Goal: Book appointment/travel/reservation

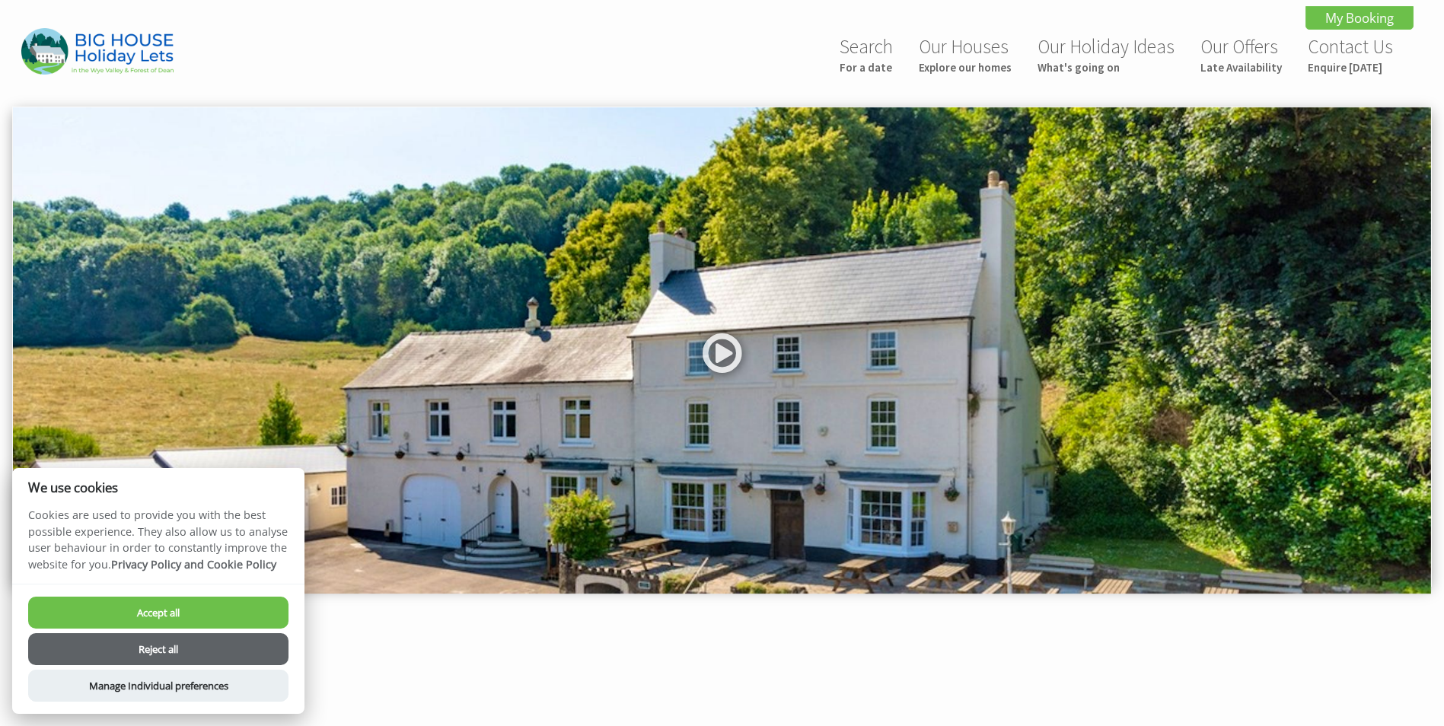
click at [1442, 142] on div at bounding box center [722, 357] width 1444 height 500
click at [189, 643] on button "Reject all" at bounding box center [158, 649] width 260 height 32
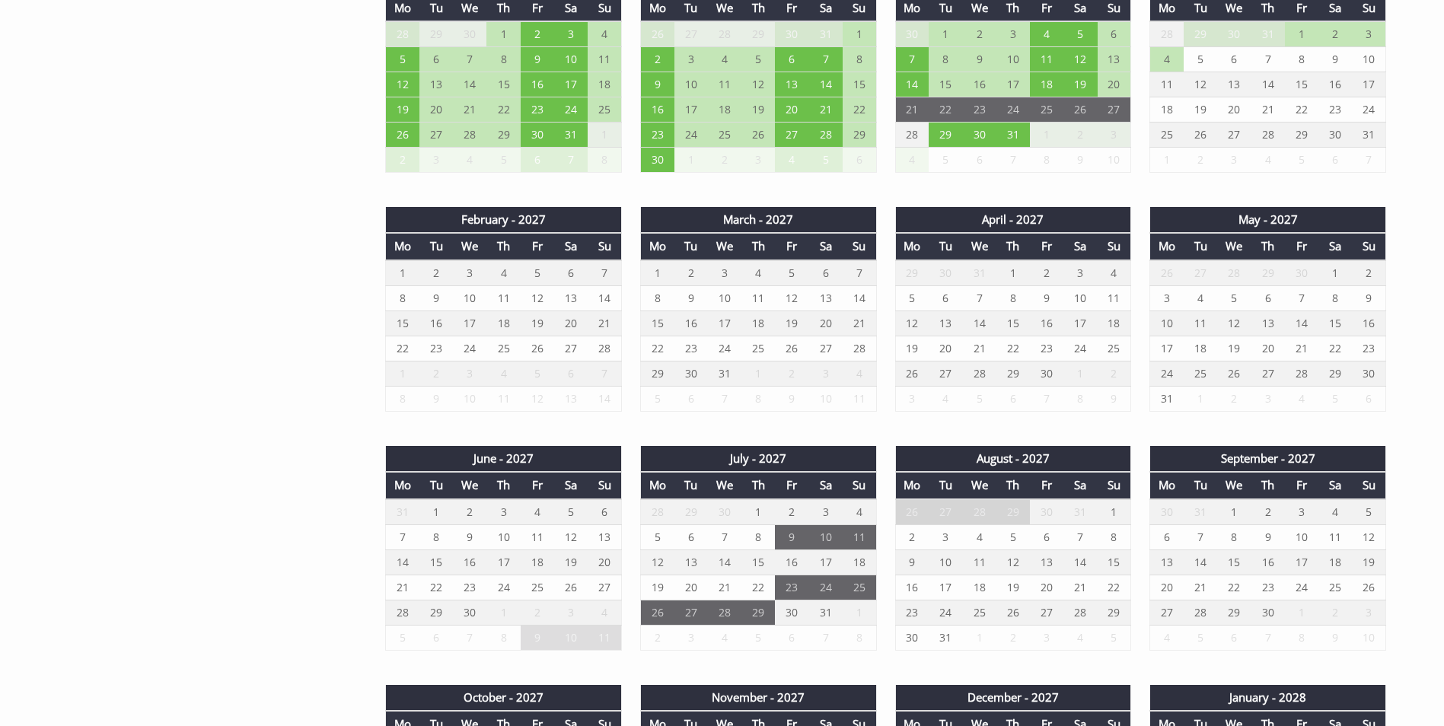
scroll to position [1765, 0]
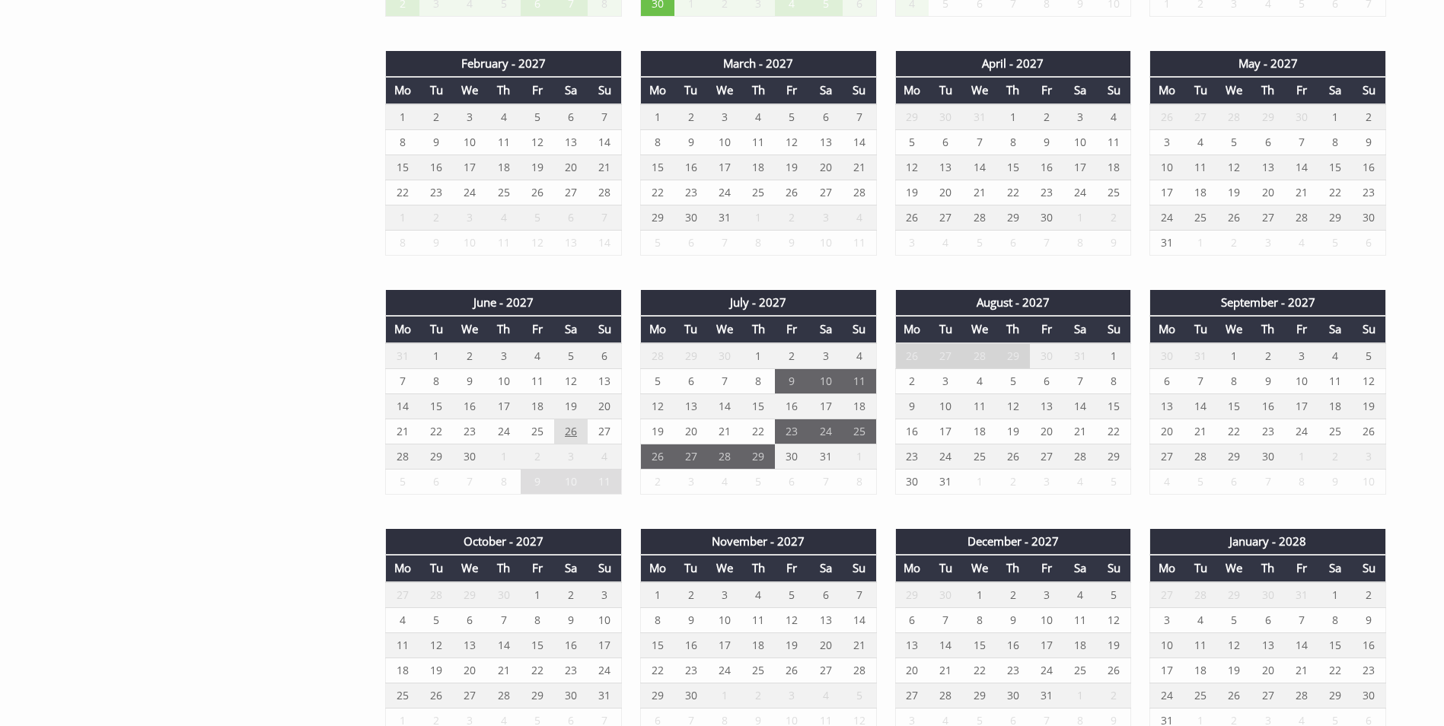
click at [566, 429] on td "26" at bounding box center [570, 431] width 33 height 25
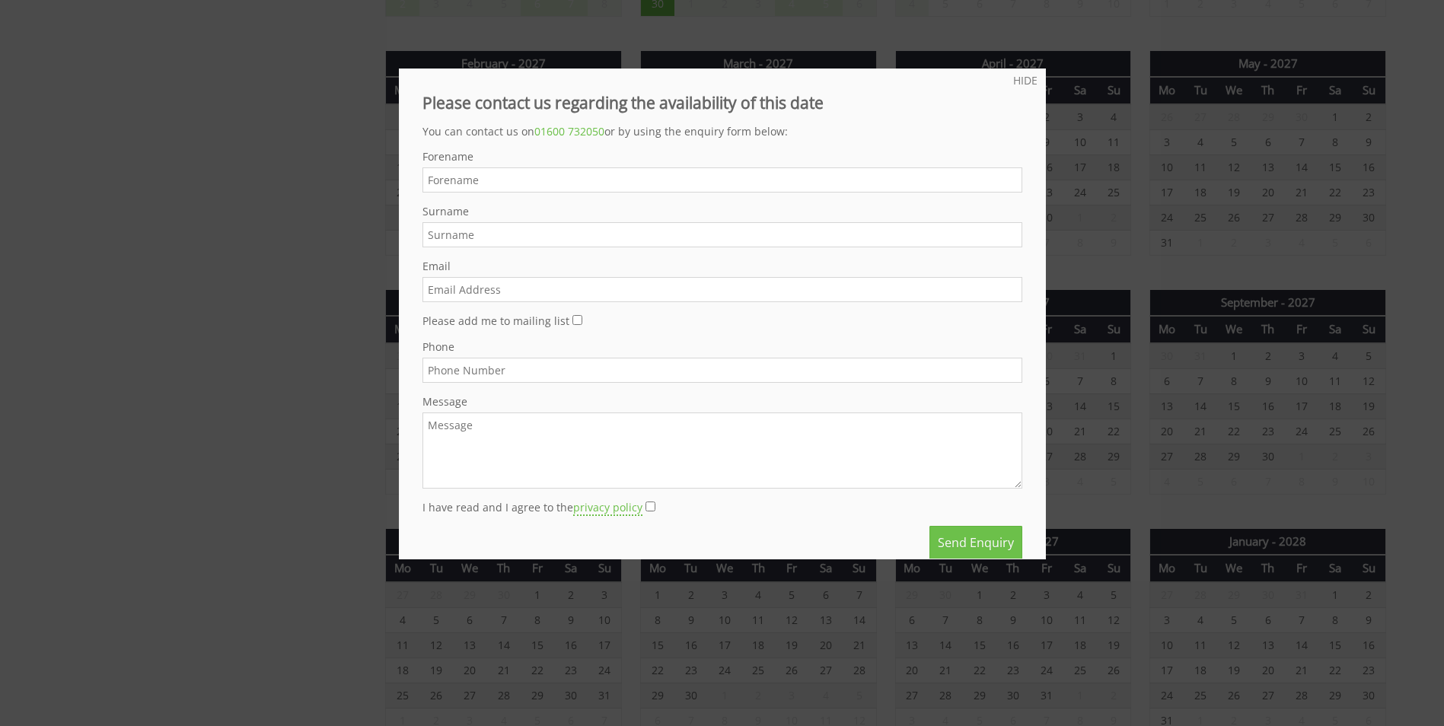
click at [499, 179] on input "Forename" at bounding box center [722, 179] width 600 height 25
type input "sony"
type input "George"
type input "sonykuttu@yahoo.co.uk"
type input "07877541649"
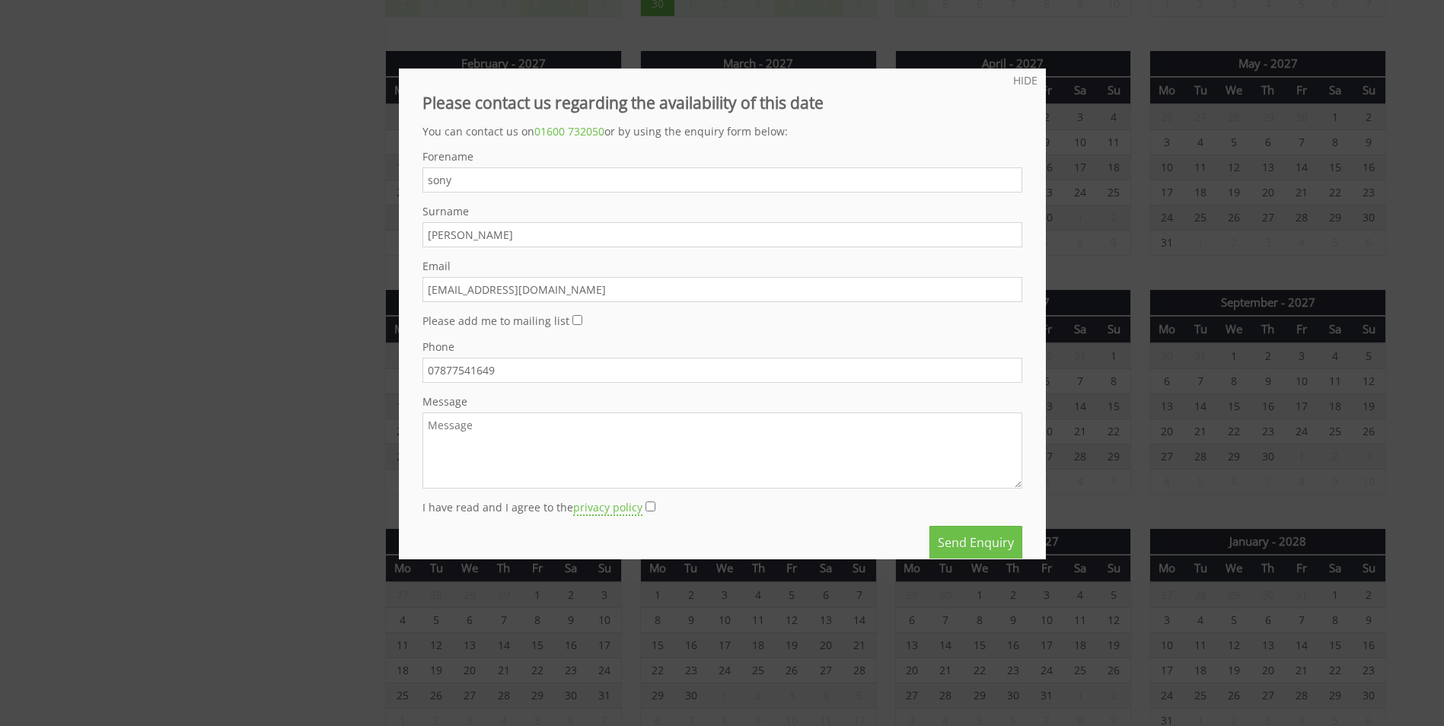
click at [492, 435] on textarea "Message" at bounding box center [722, 451] width 600 height 76
type textarea "We are group of friends and families for two noights and what is the best price…"
click at [646, 502] on input "I have read and I agree to the privacy policy" at bounding box center [651, 507] width 10 height 10
checkbox input "true"
click at [572, 321] on input "Please add me to mailing list" at bounding box center [577, 320] width 10 height 10
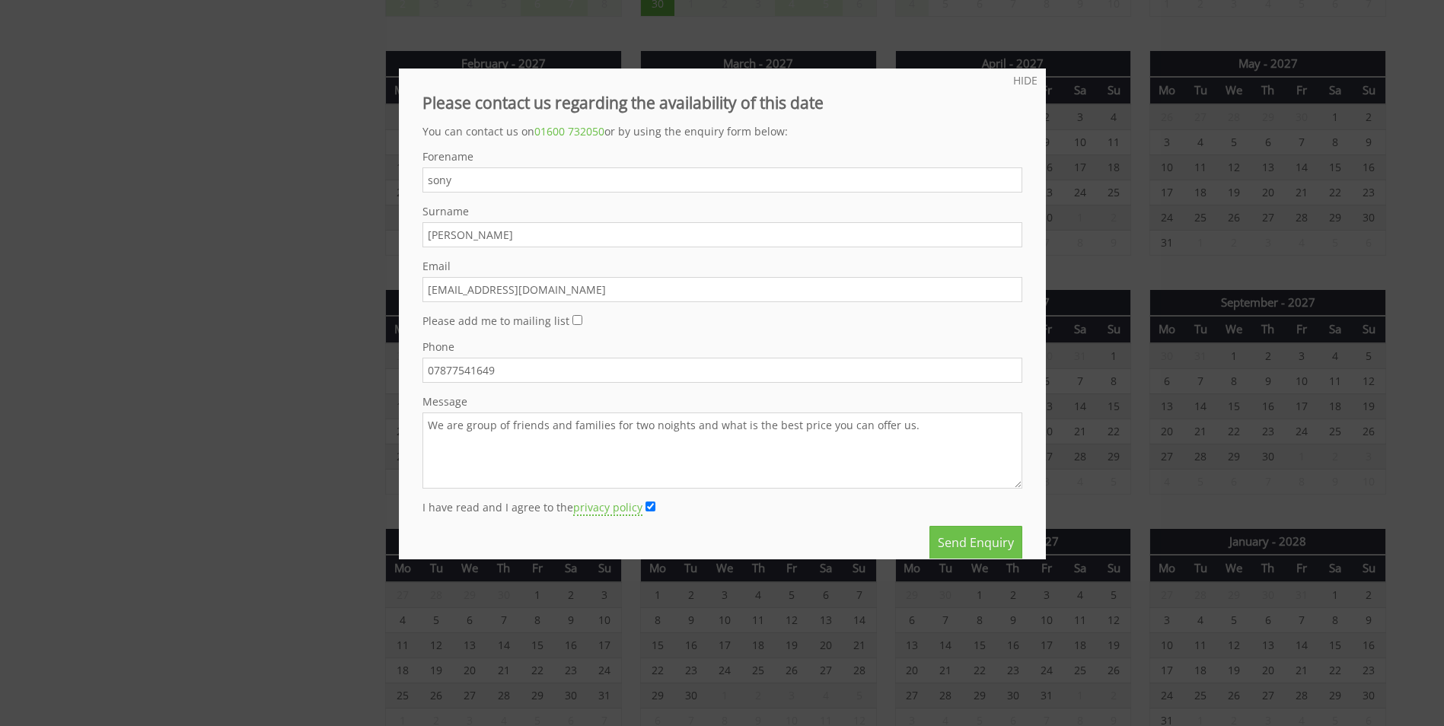
checkbox input "true"
click at [661, 429] on textarea "We are group of friends and families for two noights and what is the best price…" at bounding box center [722, 451] width 600 height 76
type textarea "We are group of friends and families for two nights and what is the best price …"
click at [945, 540] on button "Send Enquiry" at bounding box center [975, 542] width 93 height 33
click at [1015, 75] on link "HIDE" at bounding box center [1025, 80] width 24 height 14
